Goal: Use online tool/utility: Utilize a website feature to perform a specific function

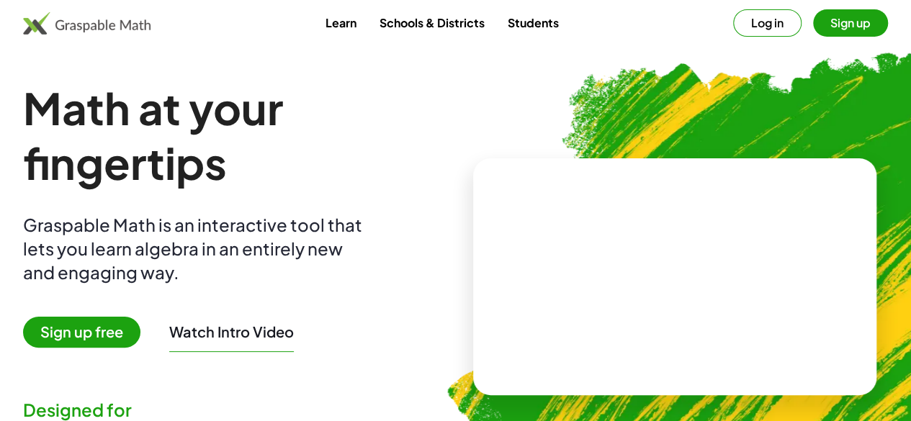
click at [130, 336] on span "Sign up free" at bounding box center [81, 332] width 117 height 31
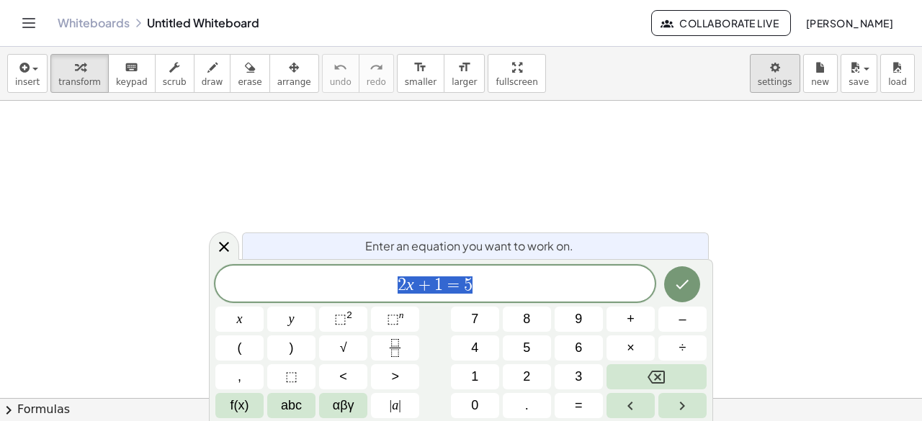
click at [788, 72] on body "Graspable Math Activities Whiteboards Classes Account v1.28.5 | Privacy policy …" at bounding box center [461, 210] width 922 height 421
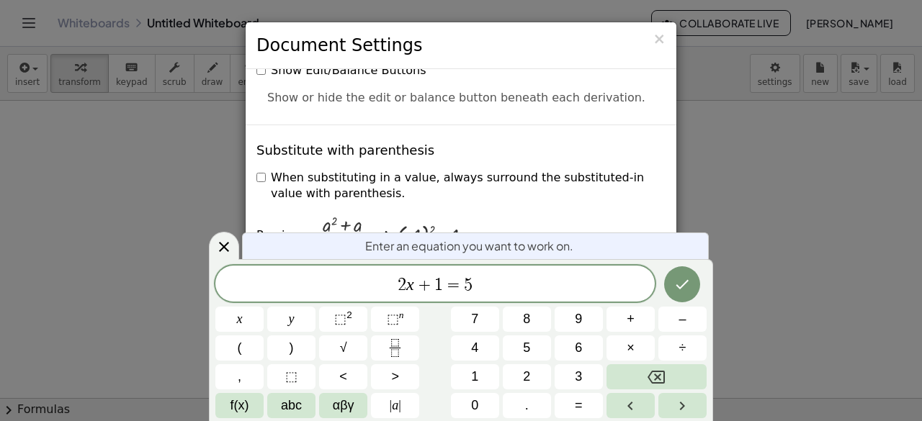
scroll to position [280, 0]
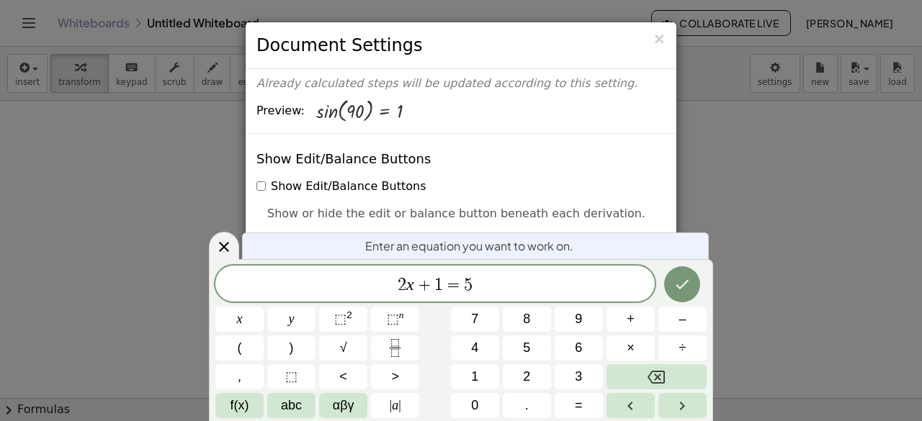
click at [871, 225] on div "× Document Settings These settings are saved with the document you are currentl…" at bounding box center [461, 210] width 922 height 421
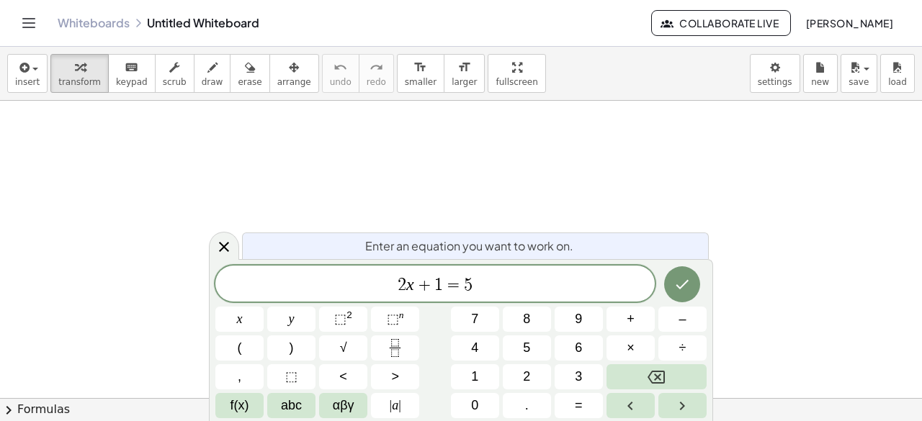
drag, startPoint x: 17, startPoint y: 20, endPoint x: 24, endPoint y: 20, distance: 7.9
click at [24, 20] on header "Whiteboards Untitled Whiteboard Collaborate Live [PERSON_NAME]" at bounding box center [461, 23] width 922 height 47
click at [24, 20] on icon "Toggle navigation" at bounding box center [28, 22] width 17 height 17
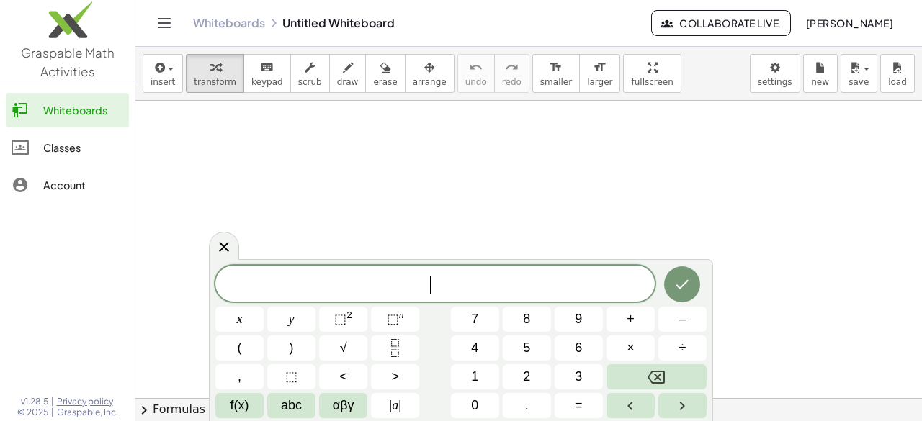
click at [323, 277] on span "​" at bounding box center [434, 285] width 439 height 20
click at [408, 350] on button "Fraction" at bounding box center [395, 348] width 48 height 25
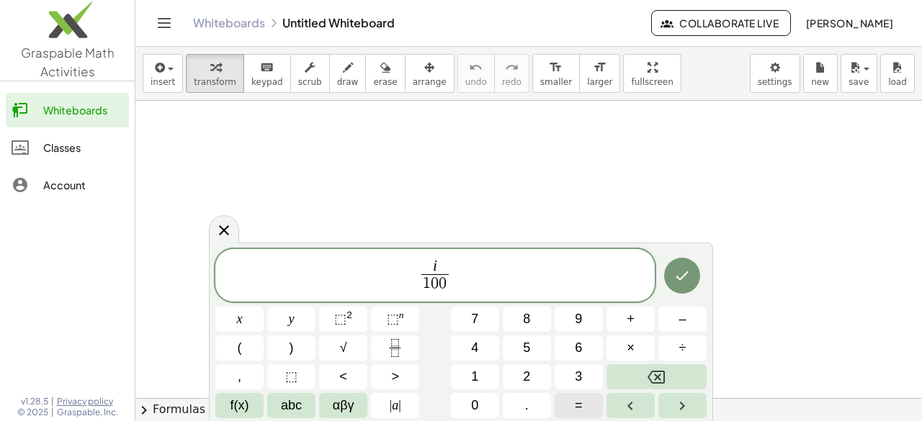
click at [578, 408] on span "=" at bounding box center [579, 405] width 8 height 19
click at [348, 341] on button "√" at bounding box center [343, 348] width 48 height 25
click at [411, 349] on button "Fraction" at bounding box center [395, 348] width 48 height 25
click at [691, 269] on button "Done" at bounding box center [682, 275] width 36 height 36
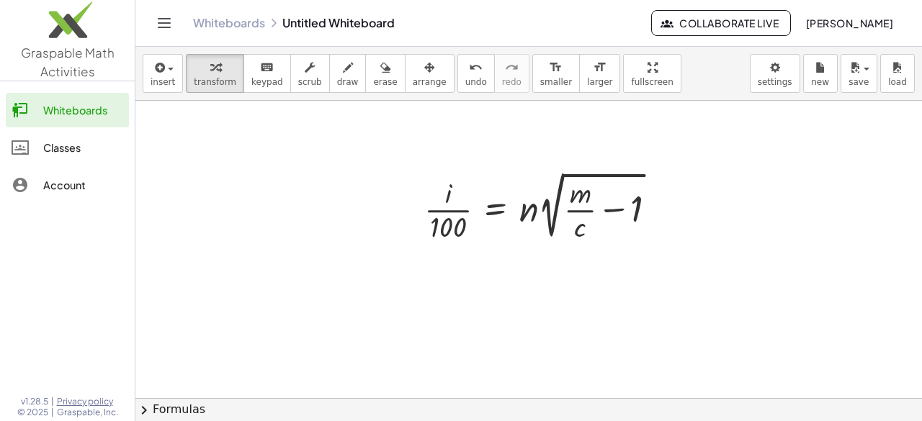
scroll to position [167, 0]
click at [446, 187] on div at bounding box center [546, 202] width 259 height 77
click at [658, 205] on div at bounding box center [661, 204] width 16 height 16
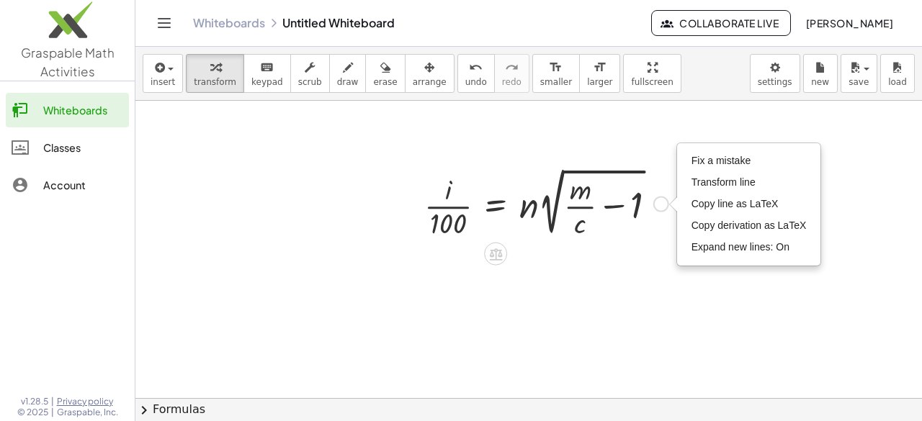
click at [449, 190] on div at bounding box center [546, 202] width 259 height 77
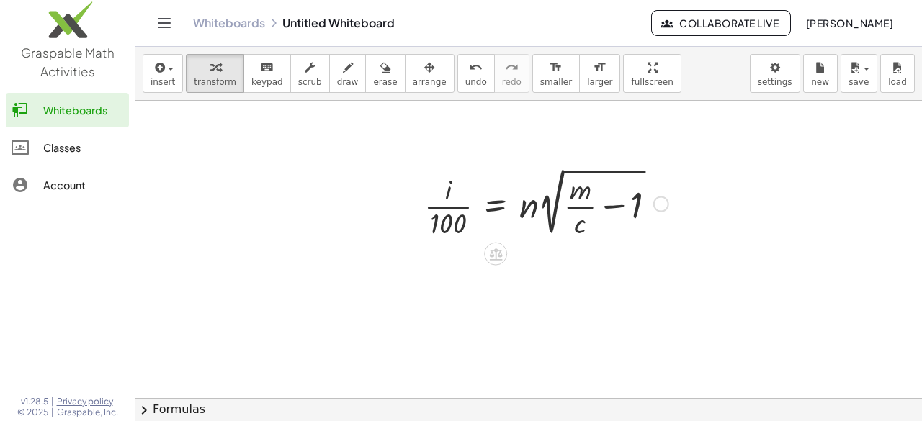
click at [449, 194] on div at bounding box center [546, 202] width 259 height 77
click at [458, 192] on div at bounding box center [546, 202] width 259 height 77
click at [658, 201] on div "Fix a mistake Transform line Copy line as LaTeX Copy derivation as LaTeX Expand…" at bounding box center [661, 204] width 16 height 16
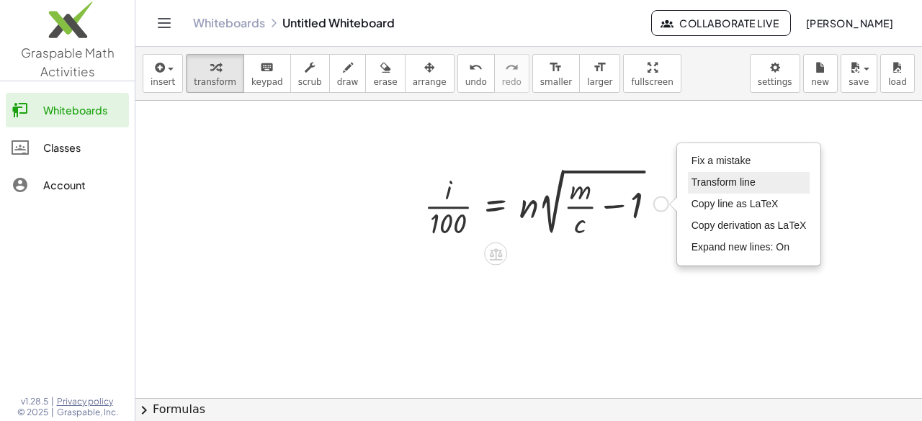
click at [720, 178] on span "Transform line" at bounding box center [723, 182] width 64 height 12
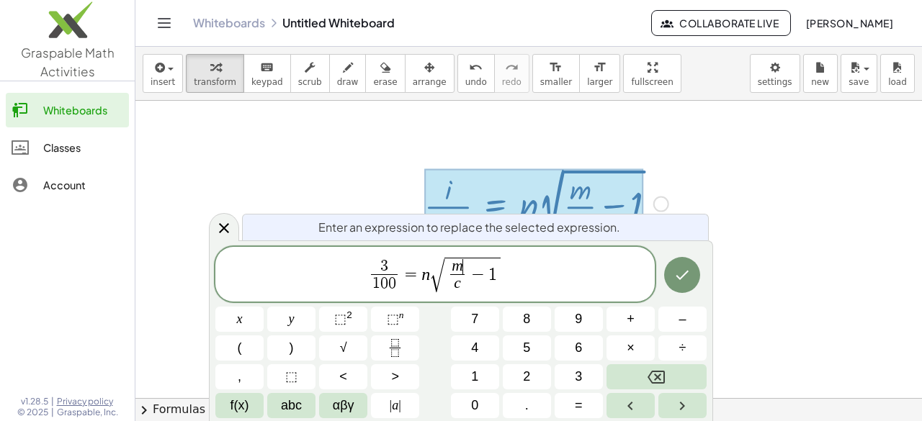
click at [462, 268] on span "m ​" at bounding box center [457, 267] width 14 height 16
click at [458, 268] on span "0" at bounding box center [461, 267] width 8 height 16
click at [683, 281] on icon "Done" at bounding box center [681, 274] width 17 height 17
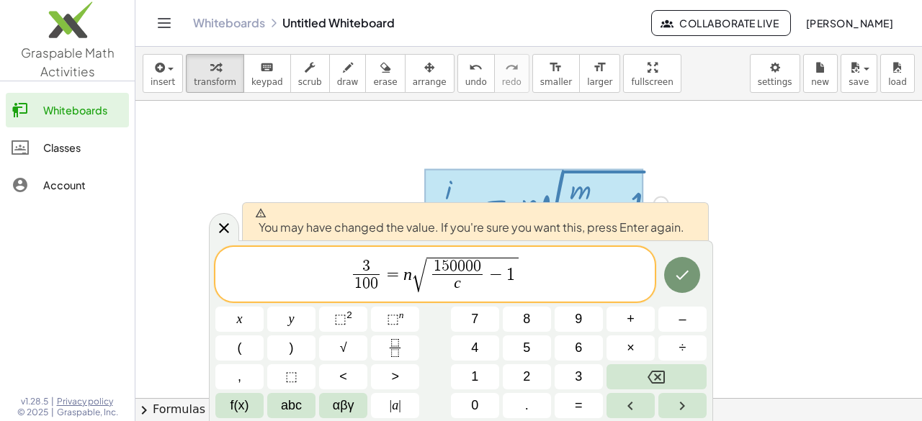
click at [264, 307] on div at bounding box center [239, 319] width 48 height 25
click at [220, 230] on icon at bounding box center [223, 228] width 17 height 17
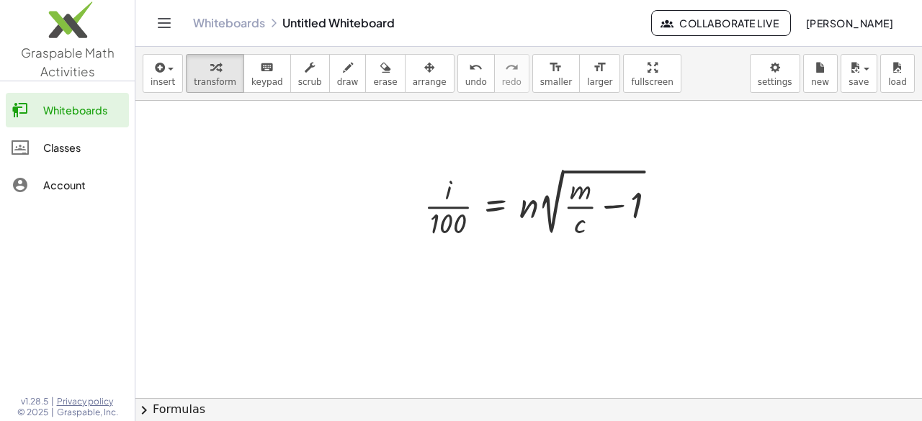
click at [581, 280] on div at bounding box center [528, 279] width 786 height 691
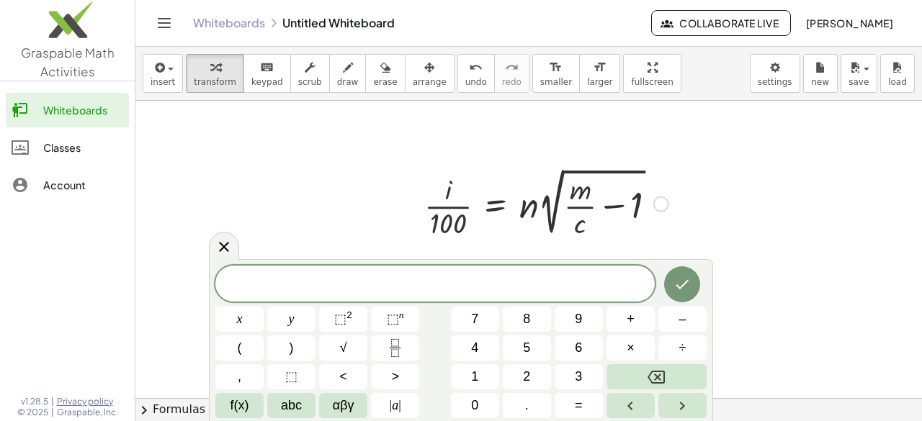
click at [667, 209] on div at bounding box center [546, 202] width 259 height 77
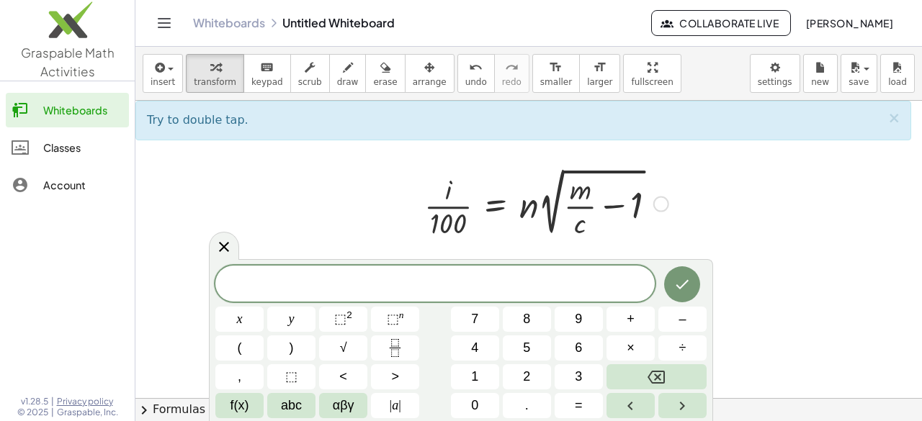
click at [658, 205] on div "Fix a mistake Transform line Copy line as LaTeX Copy derivation as LaTeX Expand…" at bounding box center [661, 204] width 16 height 16
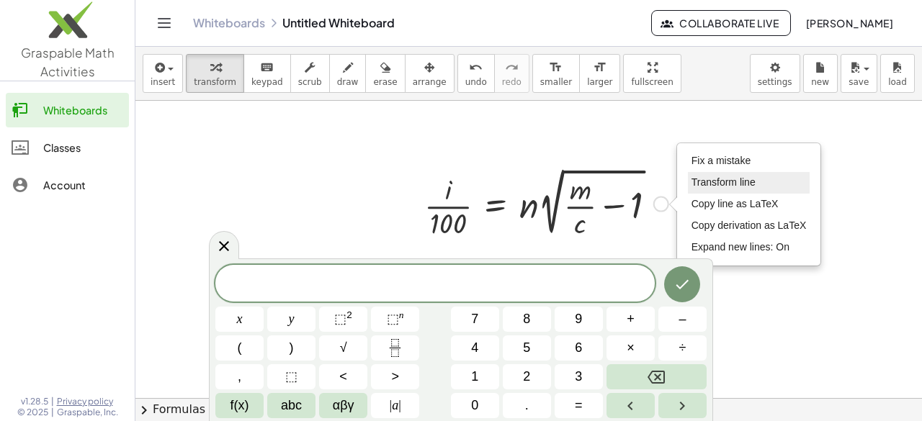
click at [738, 180] on span "Transform line" at bounding box center [723, 182] width 64 height 12
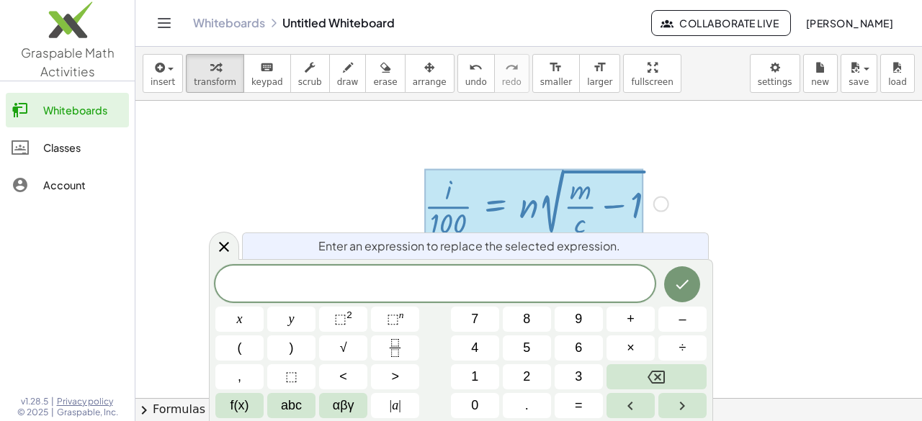
click at [818, 261] on div at bounding box center [528, 279] width 786 height 691
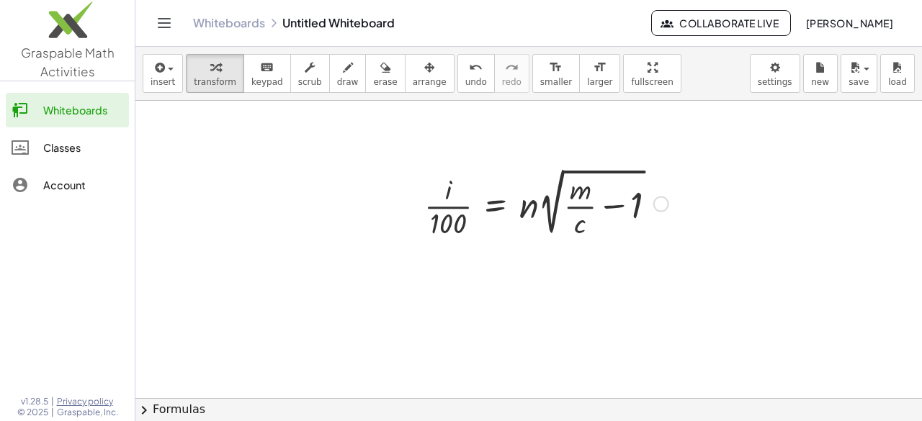
click at [536, 205] on div at bounding box center [546, 202] width 259 height 77
click at [661, 204] on div "Fix a mistake Transform line Copy line as LaTeX Copy derivation as LaTeX Expand…" at bounding box center [661, 204] width 16 height 16
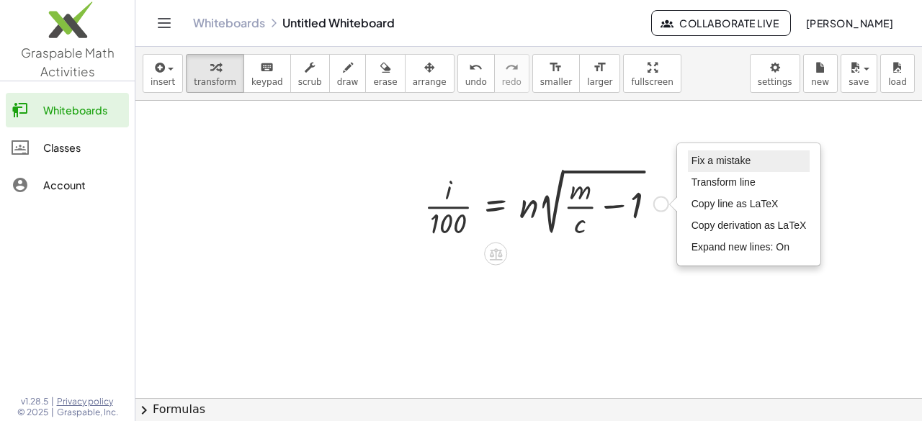
click at [745, 156] on span "Fix a mistake" at bounding box center [720, 161] width 59 height 12
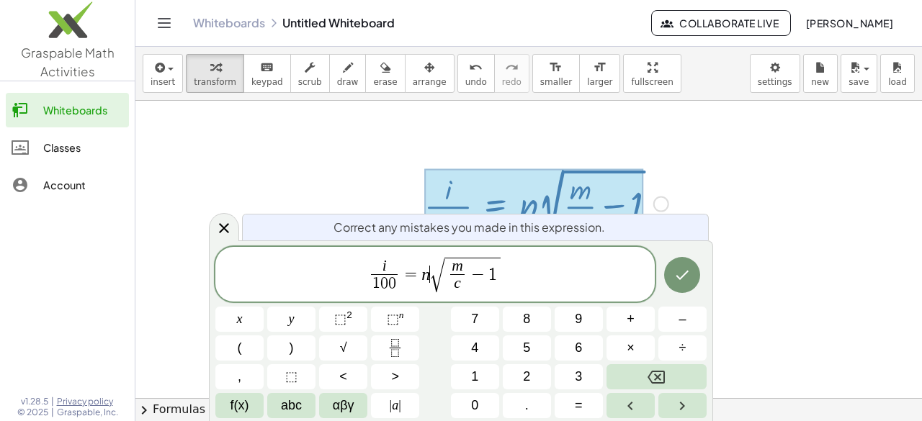
click at [430, 276] on span "√" at bounding box center [437, 276] width 14 height 34
click at [435, 274] on span "√" at bounding box center [433, 276] width 14 height 34
click at [432, 264] on span "√" at bounding box center [433, 276] width 14 height 34
click at [681, 280] on icon "Done" at bounding box center [681, 274] width 17 height 17
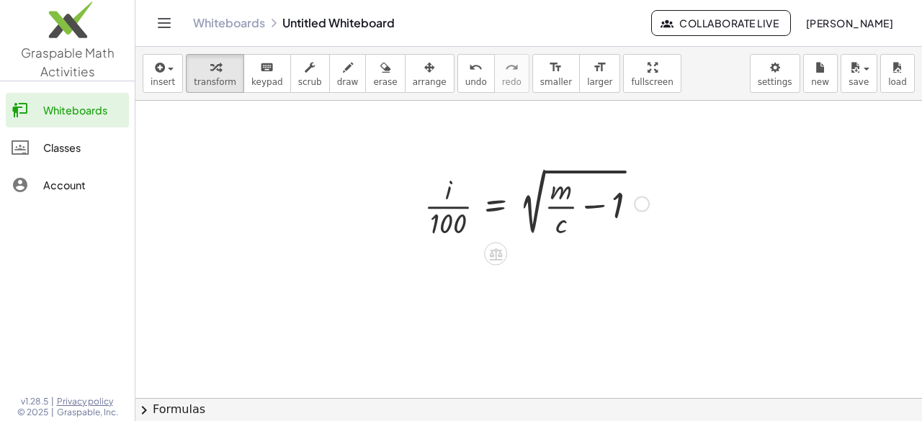
click at [642, 204] on div "Fix a mistake Transform line Copy line as LaTeX Copy derivation as LaTeX Expand…" at bounding box center [642, 204] width 16 height 16
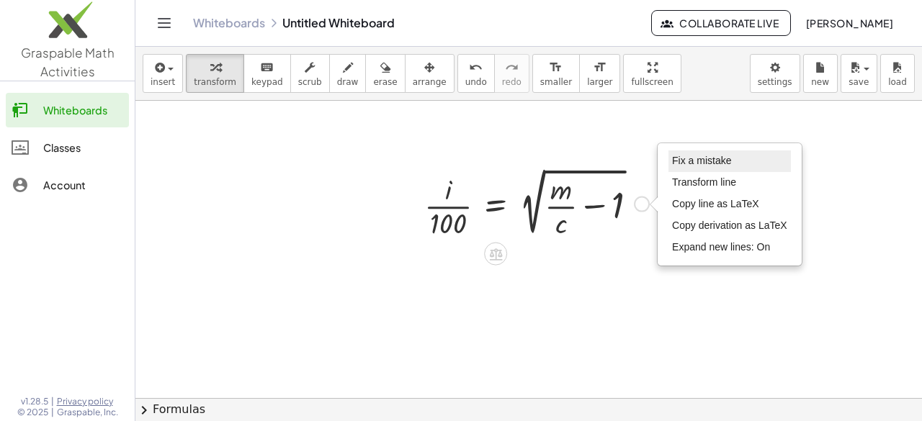
click at [696, 156] on span "Fix a mistake" at bounding box center [701, 161] width 59 height 12
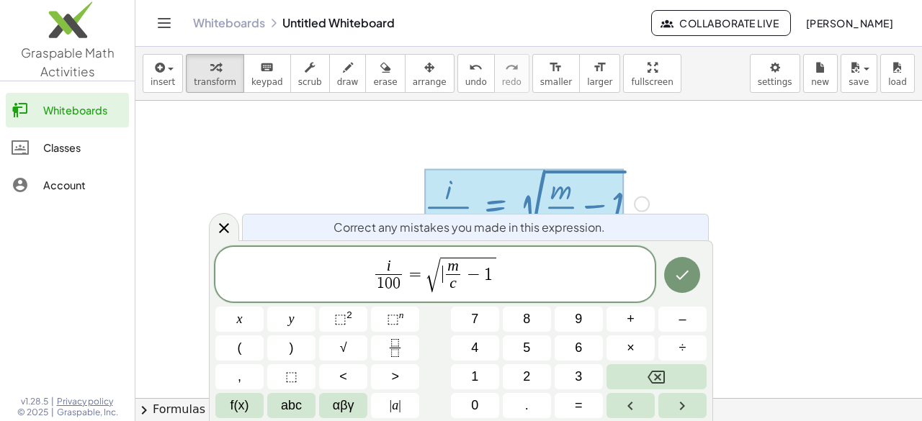
click at [434, 272] on span "√" at bounding box center [433, 276] width 14 height 34
click at [340, 342] on span "√" at bounding box center [343, 348] width 7 height 19
click at [434, 264] on span "√" at bounding box center [433, 276] width 14 height 34
click at [424, 277] on span "=" at bounding box center [415, 274] width 21 height 17
click at [685, 287] on button "Done" at bounding box center [682, 275] width 36 height 36
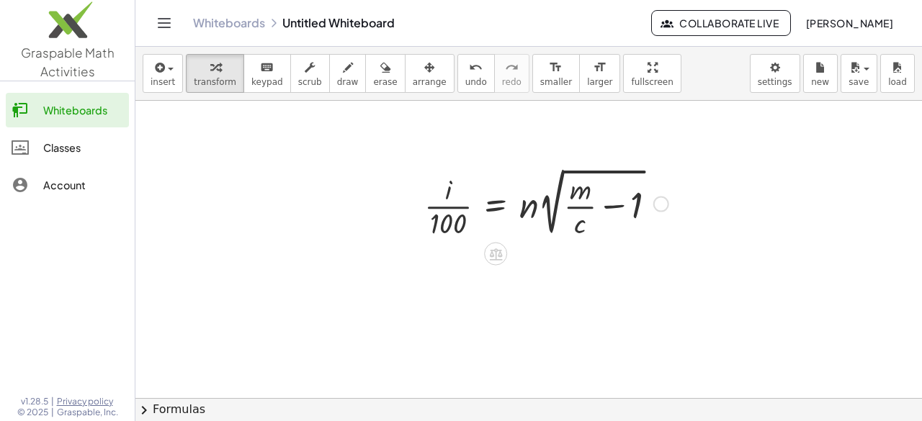
click at [663, 203] on div "Fix a mistake Transform line Copy line as LaTeX Copy derivation as LaTeX Expand…" at bounding box center [661, 204] width 16 height 16
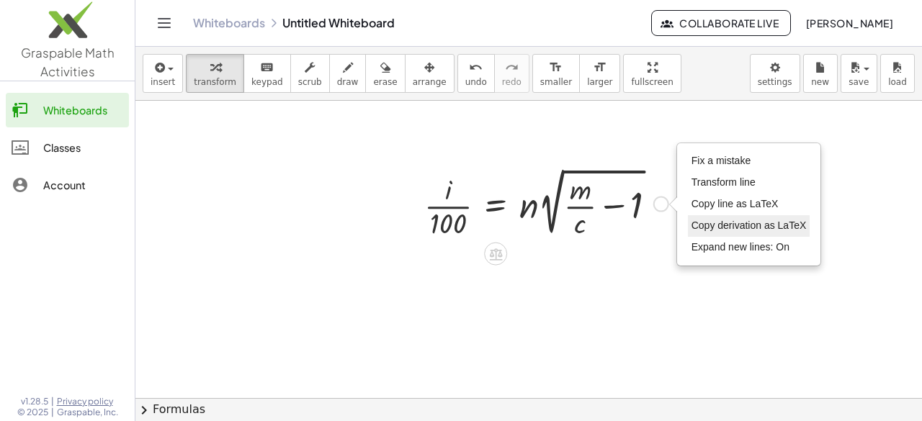
click at [746, 223] on span "Copy derivation as LaTeX" at bounding box center [748, 226] width 115 height 12
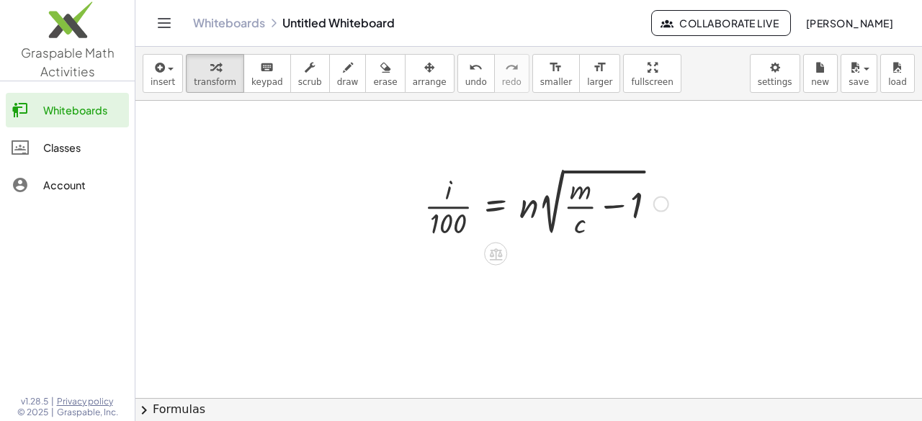
drag, startPoint x: 722, startPoint y: 201, endPoint x: 658, endPoint y: 205, distance: 63.5
click at [658, 205] on div "· i · 100 = · n · 2 √ ( + · m · c − 1 ) Copied done" at bounding box center [528, 279] width 786 height 691
click at [658, 205] on div "Copied done" at bounding box center [661, 204] width 16 height 16
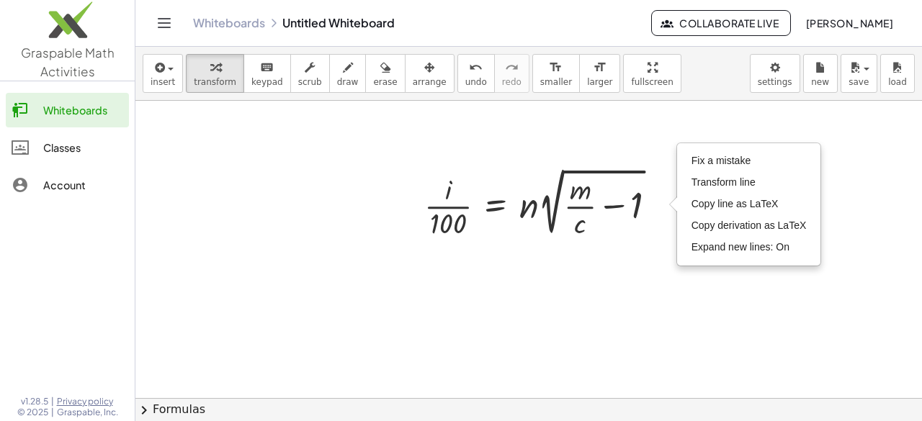
click at [635, 252] on div at bounding box center [528, 279] width 786 height 691
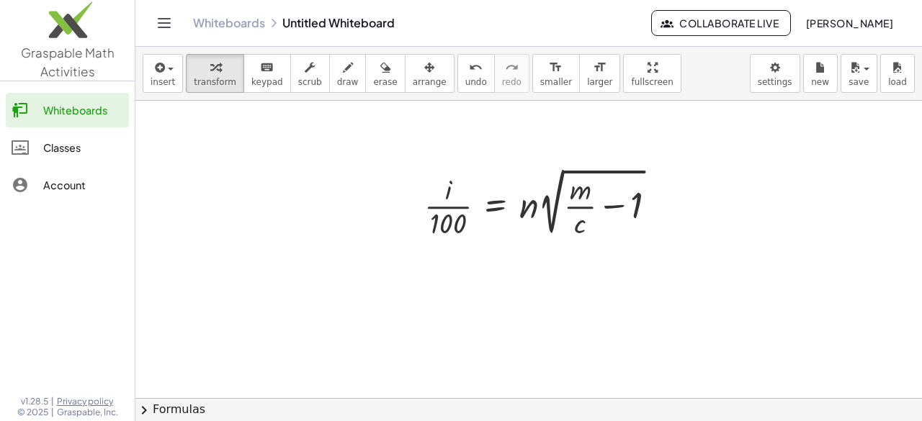
click at [544, 256] on div at bounding box center [528, 279] width 786 height 691
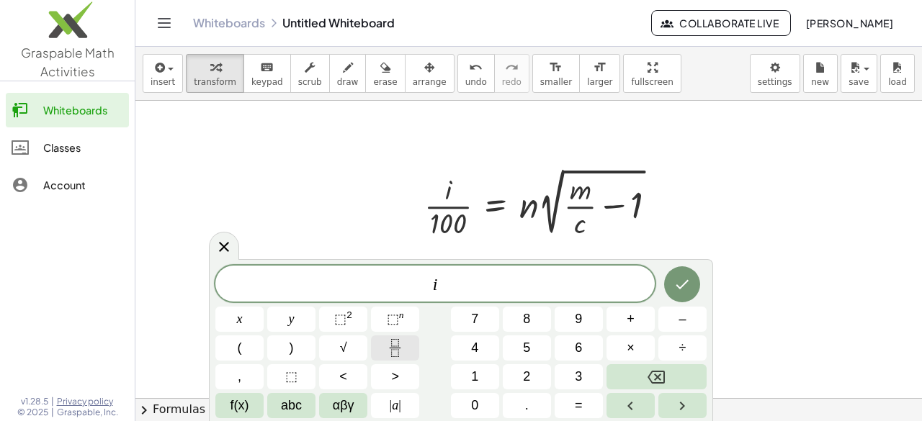
click at [383, 349] on button "Fraction" at bounding box center [395, 348] width 48 height 25
